Goal: Task Accomplishment & Management: Complete application form

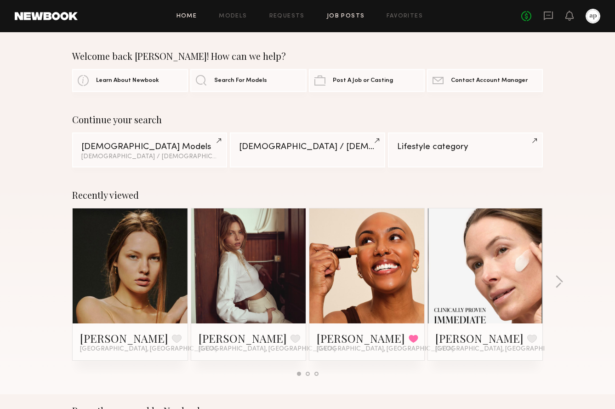
click at [340, 13] on link "Job Posts" at bounding box center [346, 16] width 38 height 6
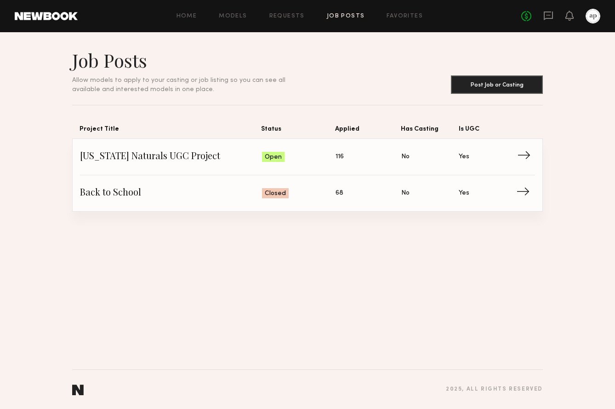
click at [524, 155] on span "→" at bounding box center [526, 157] width 19 height 14
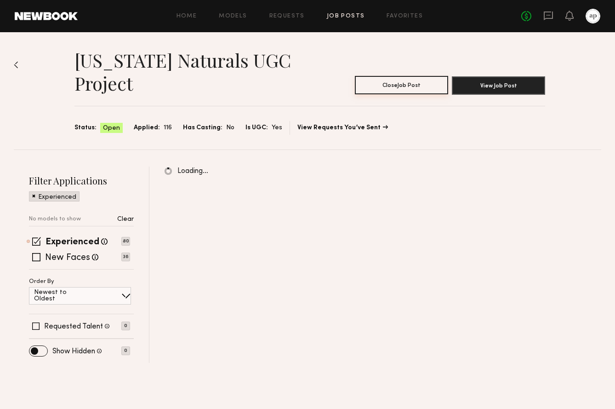
click at [397, 76] on button "Close Job Post" at bounding box center [401, 85] width 93 height 18
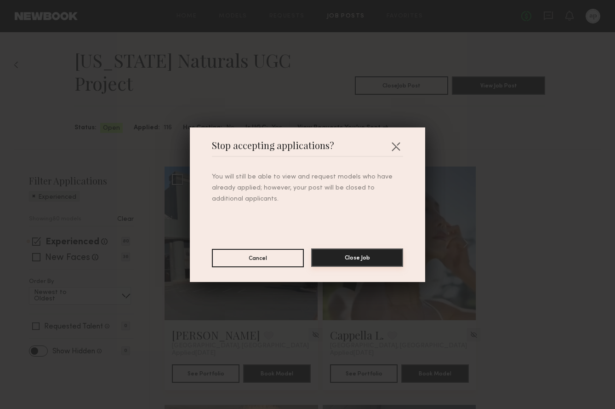
click at [366, 259] on button "Close Job" at bounding box center [357, 257] width 92 height 18
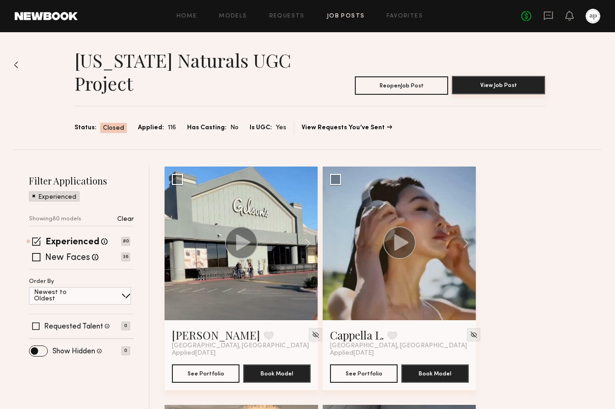
click at [482, 76] on button "View Job Post" at bounding box center [498, 85] width 93 height 18
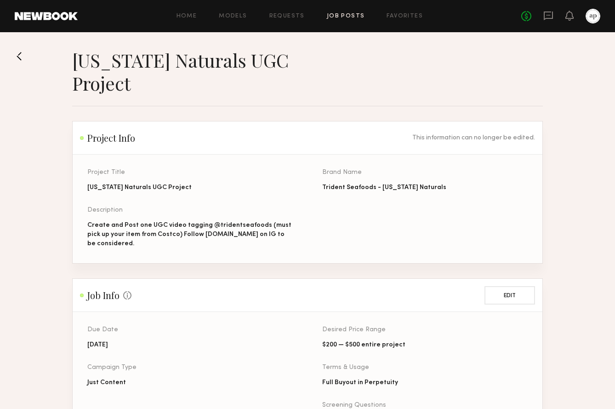
click at [16, 54] on button at bounding box center [22, 56] width 15 height 15
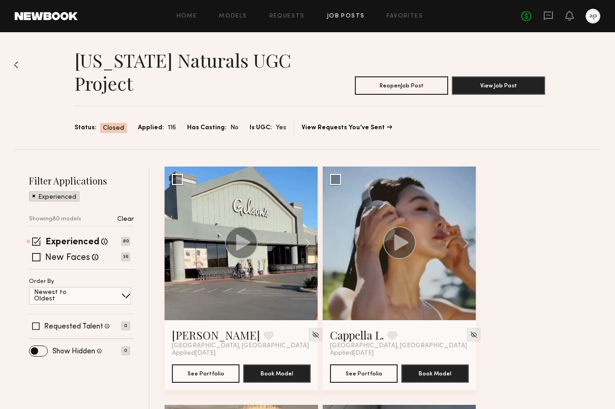
click at [350, 16] on link "Job Posts" at bounding box center [346, 16] width 38 height 6
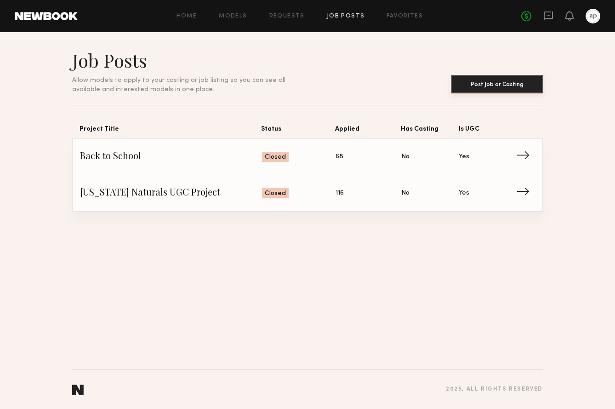
click at [493, 87] on button "Post Job or Casting" at bounding box center [497, 84] width 92 height 18
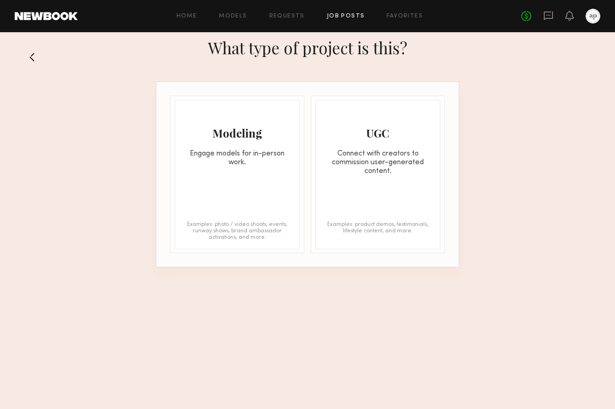
click at [266, 159] on div "Engage models for in-person work." at bounding box center [237, 157] width 124 height 17
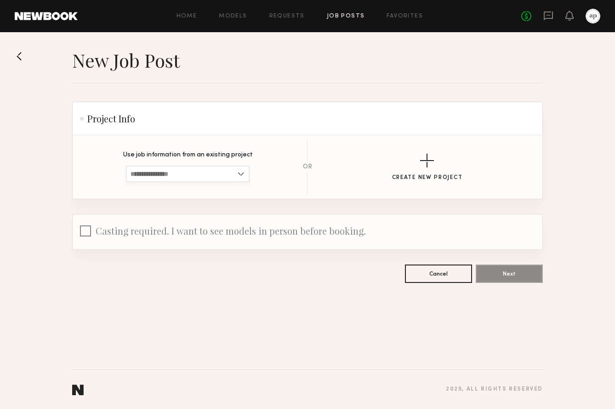
click at [228, 167] on input at bounding box center [188, 173] width 124 height 17
click at [289, 165] on section "Use job information from an existing project youngblood cosmetics lifestyle You…" at bounding box center [307, 167] width 440 height 54
click at [430, 167] on div "button" at bounding box center [427, 161] width 14 height 14
